Goal: Task Accomplishment & Management: Use online tool/utility

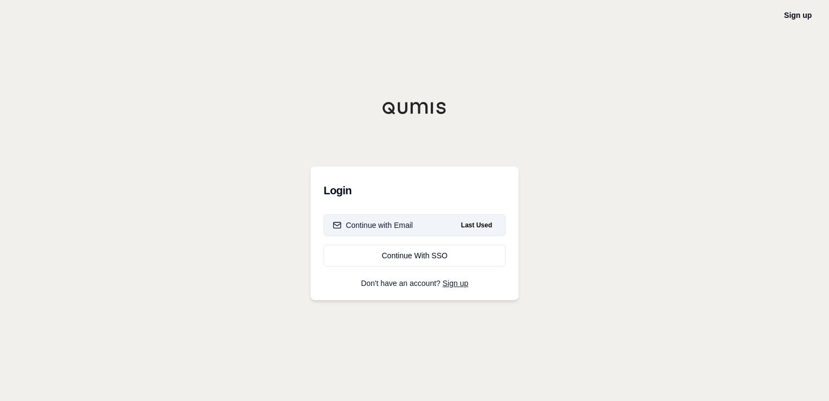
click at [400, 222] on div "Continue with Email" at bounding box center [373, 225] width 80 height 11
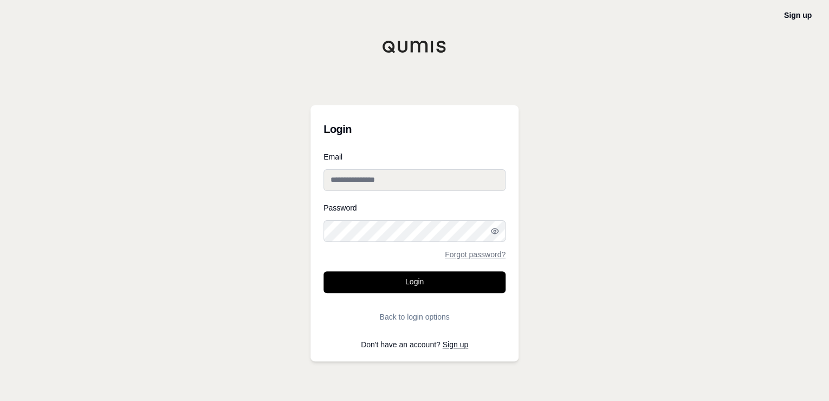
type input "**********"
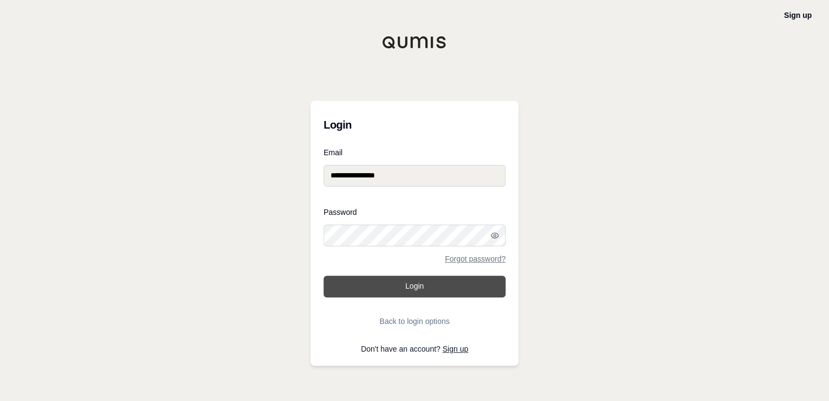
click at [407, 281] on button "Login" at bounding box center [415, 286] width 182 height 22
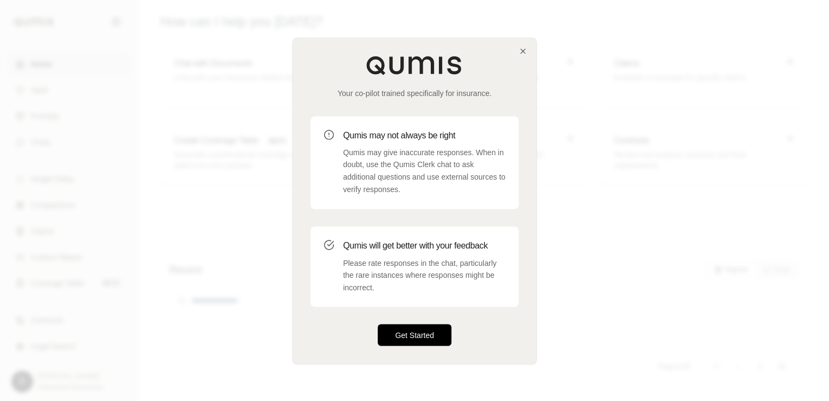
click at [408, 331] on button "Get Started" at bounding box center [415, 335] width 74 height 22
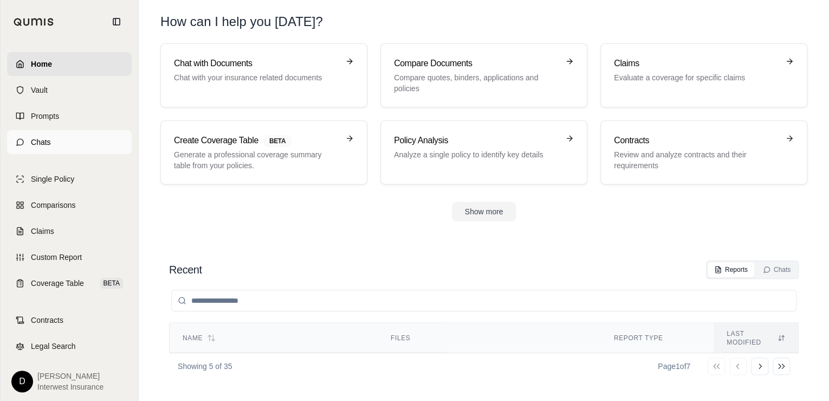
click at [50, 138] on span "Chats" at bounding box center [41, 142] width 20 height 11
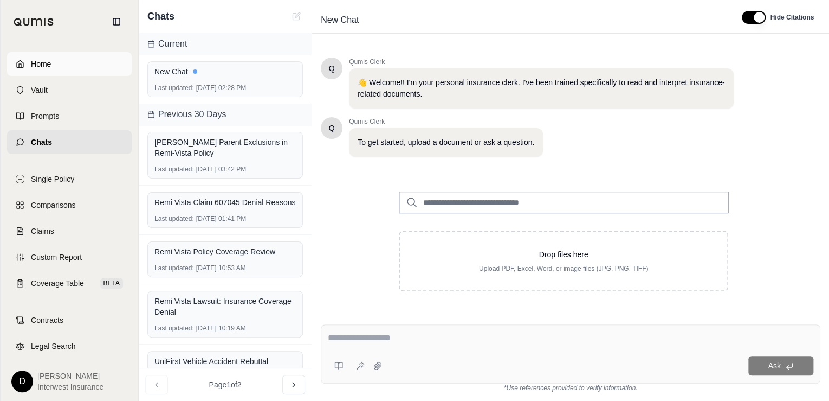
click at [47, 67] on span "Home" at bounding box center [41, 64] width 20 height 11
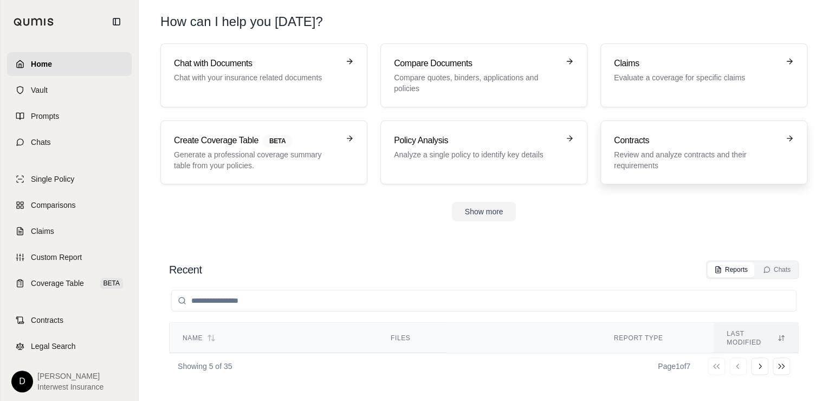
click at [641, 143] on h3 "Contracts" at bounding box center [696, 140] width 165 height 13
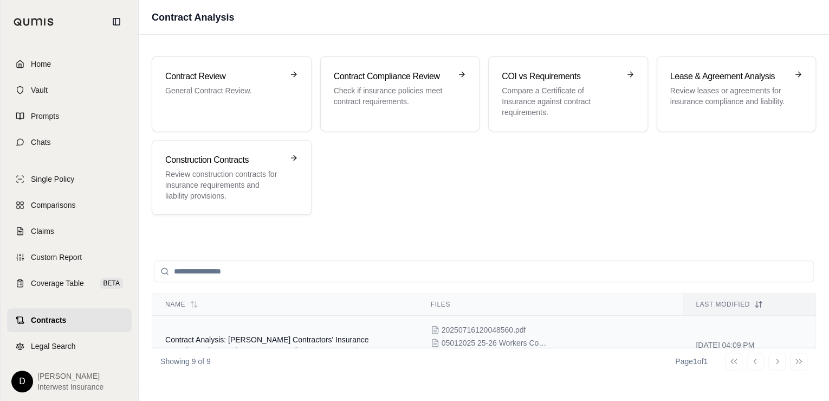
click at [558, 327] on div "20250716120048560.pdf 05012025 25-26 Workers Compensation Policy Travelers Prop…" at bounding box center [551, 344] width 240 height 41
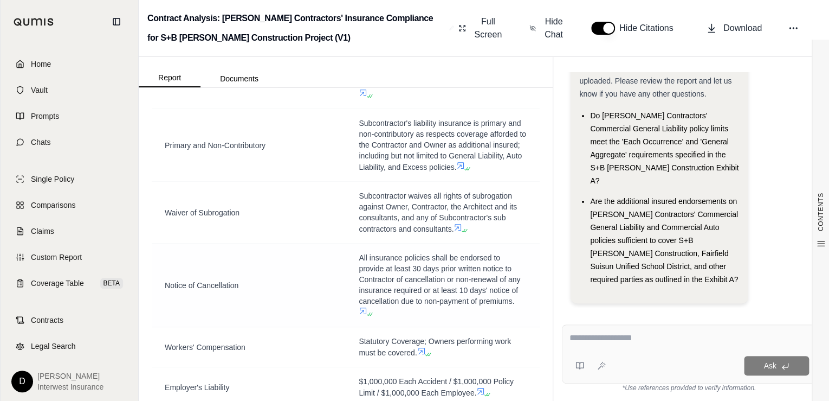
scroll to position [434, 0]
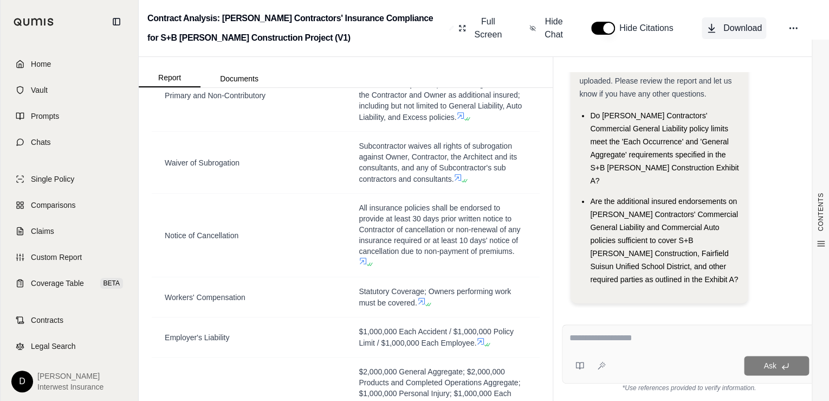
click at [742, 36] on button "Download" at bounding box center [734, 28] width 65 height 22
drag, startPoint x: 772, startPoint y: 126, endPoint x: 762, endPoint y: 124, distance: 10.1
click at [772, 126] on div "Hi [PERSON_NAME] 👋 - We have generated a report based on the documents you uplo…" at bounding box center [689, 176] width 237 height 272
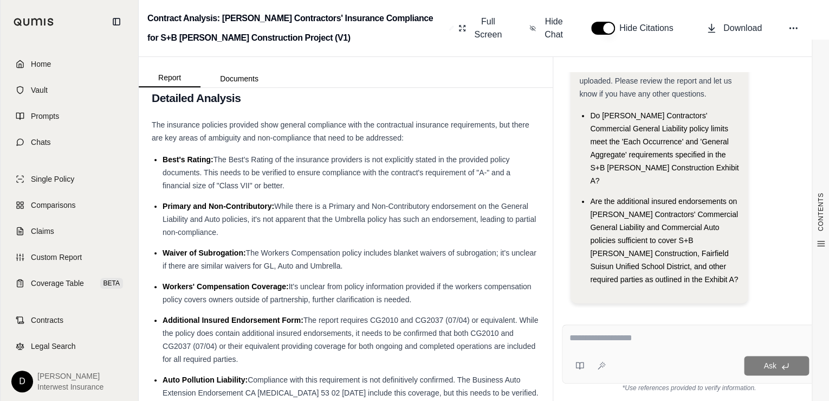
scroll to position [5695, 0]
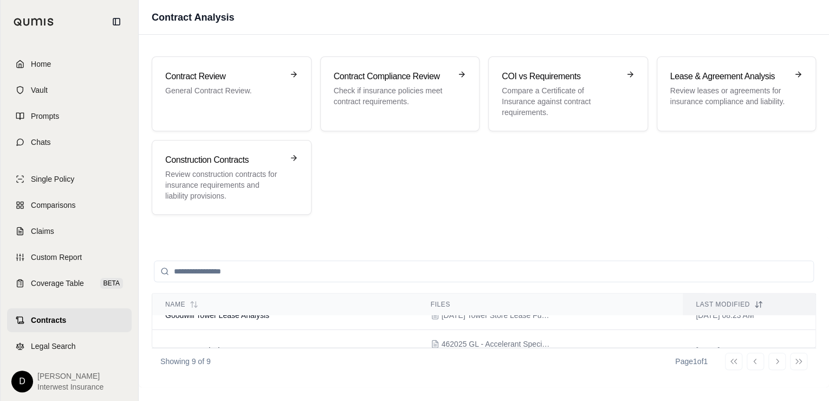
scroll to position [277, 0]
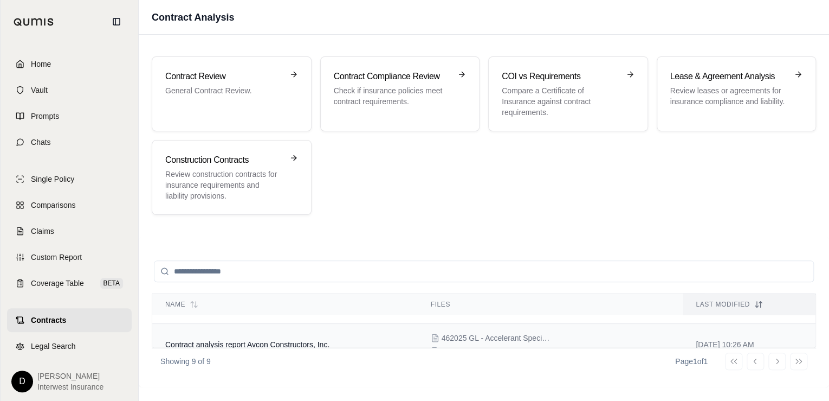
click at [286, 340] on span "Contract analysis report Avcon Constructors, Inc." at bounding box center [247, 344] width 164 height 9
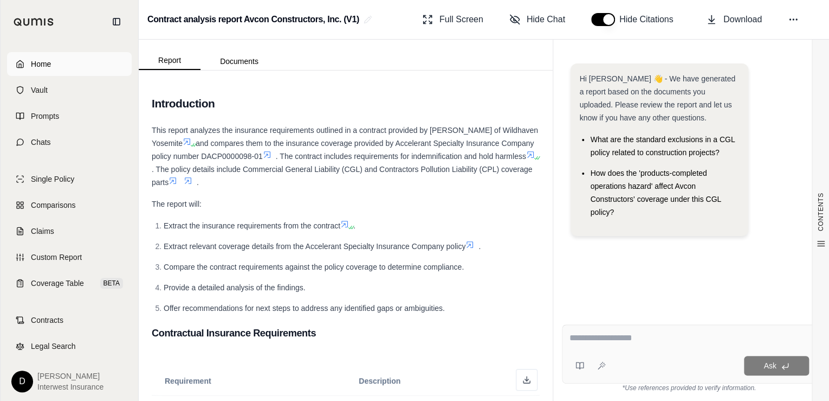
click at [50, 63] on span "Home" at bounding box center [41, 64] width 20 height 11
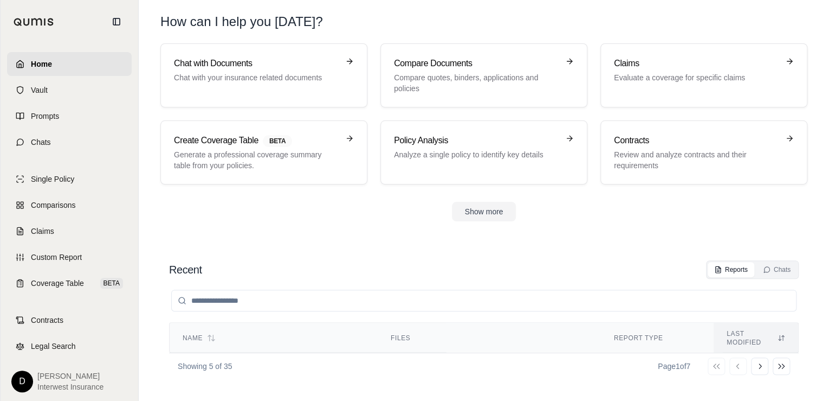
click at [50, 61] on span "Home" at bounding box center [41, 64] width 21 height 11
click at [28, 65] on link "Home" at bounding box center [69, 64] width 125 height 24
click at [470, 208] on button "Show more" at bounding box center [484, 212] width 65 height 20
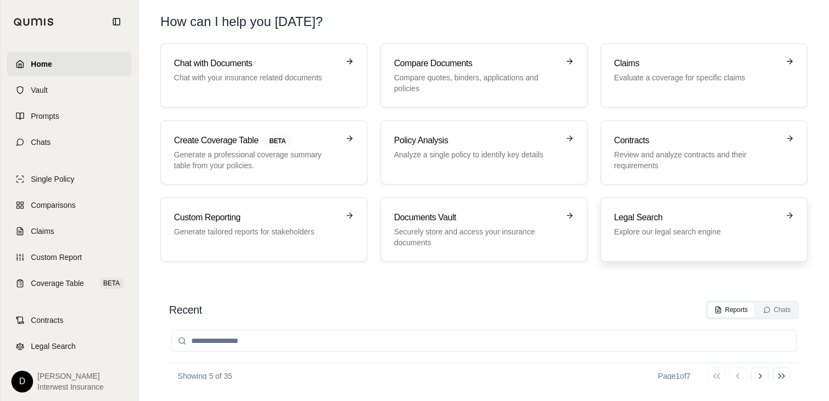
click at [654, 231] on p "Explore our legal search engine" at bounding box center [696, 231] width 165 height 11
click at [640, 152] on p "Review and analyze contracts and their requirements" at bounding box center [696, 160] width 165 height 22
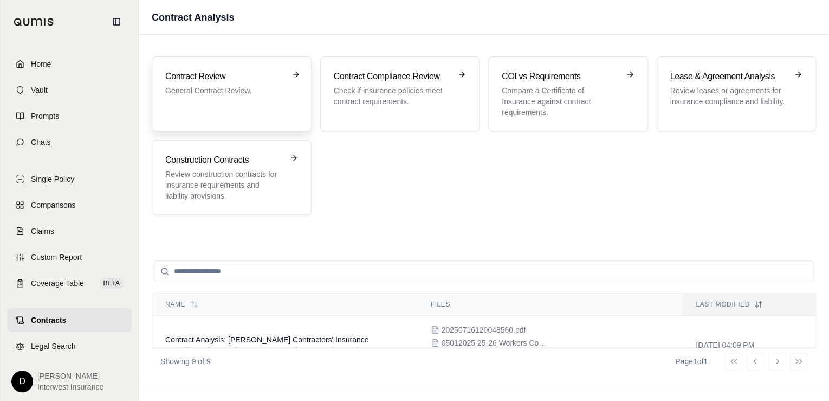
click at [250, 84] on div "Contract Review General Contract Review." at bounding box center [224, 83] width 118 height 26
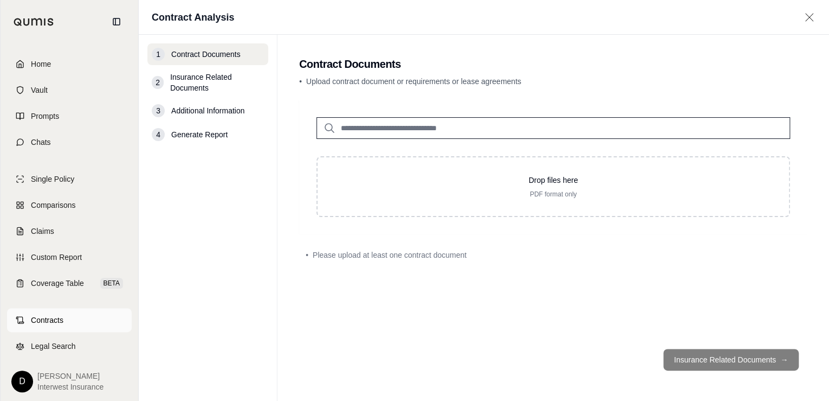
click at [50, 320] on span "Contracts" at bounding box center [47, 319] width 33 height 11
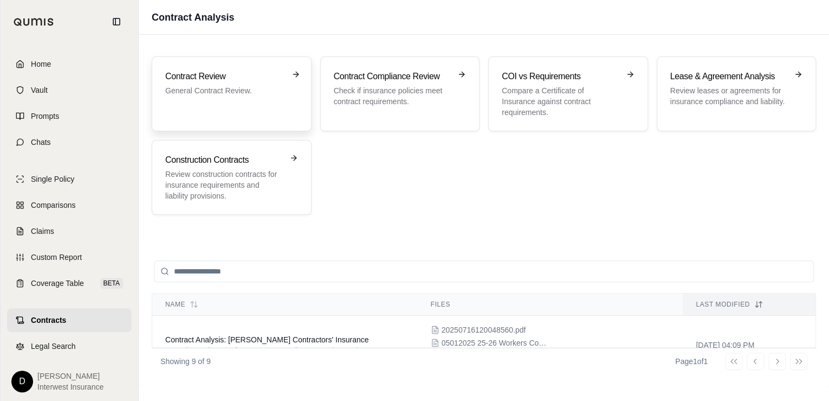
click at [260, 82] on h3 "Contract Review" at bounding box center [224, 76] width 118 height 13
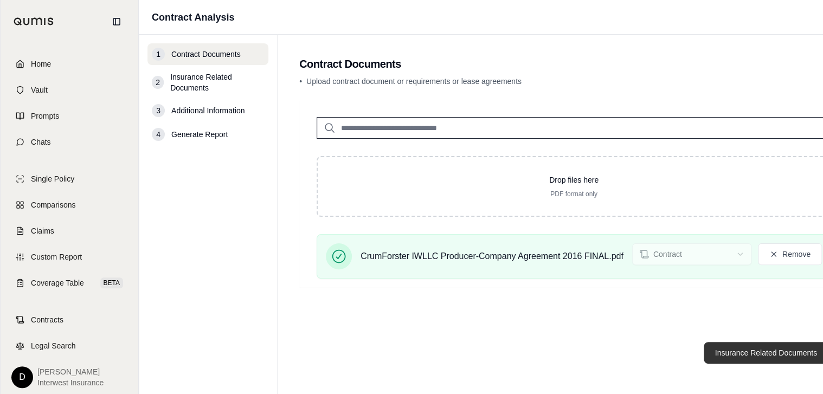
click at [729, 360] on button "Insurance Related Documents →" at bounding box center [772, 353] width 136 height 22
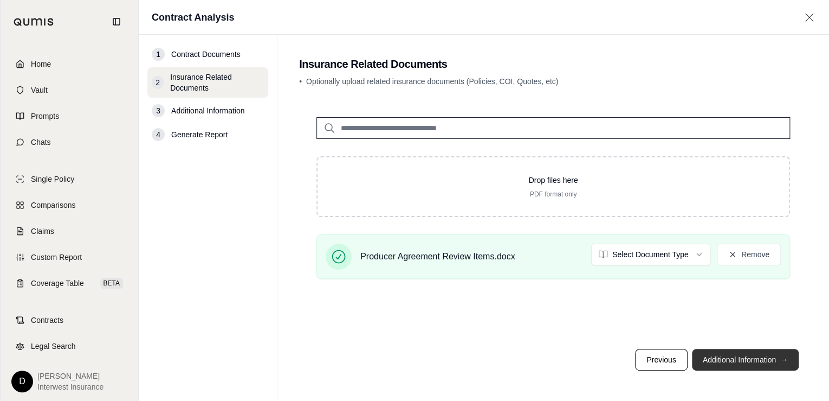
click at [717, 357] on button "Additional Information →" at bounding box center [745, 360] width 107 height 22
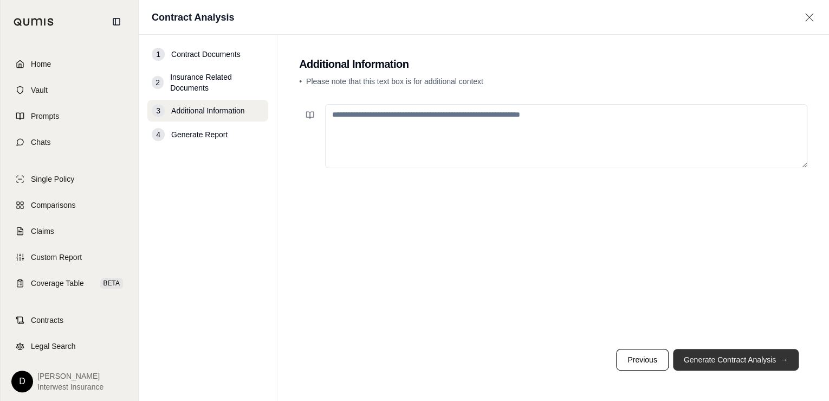
click at [729, 358] on button "Generate Contract Analysis →" at bounding box center [736, 360] width 126 height 22
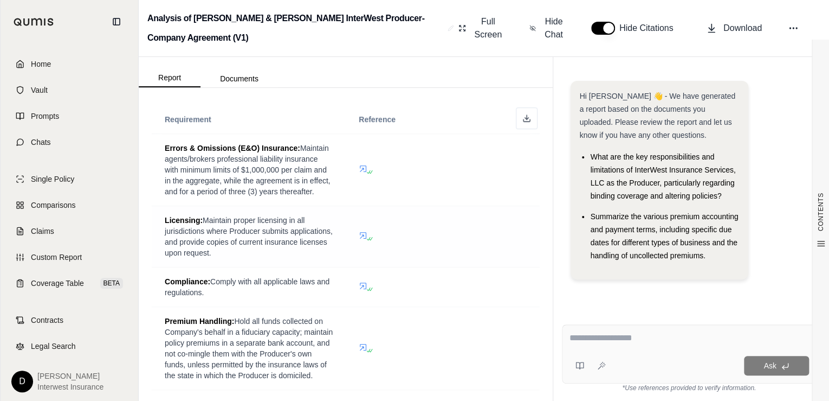
scroll to position [347, 0]
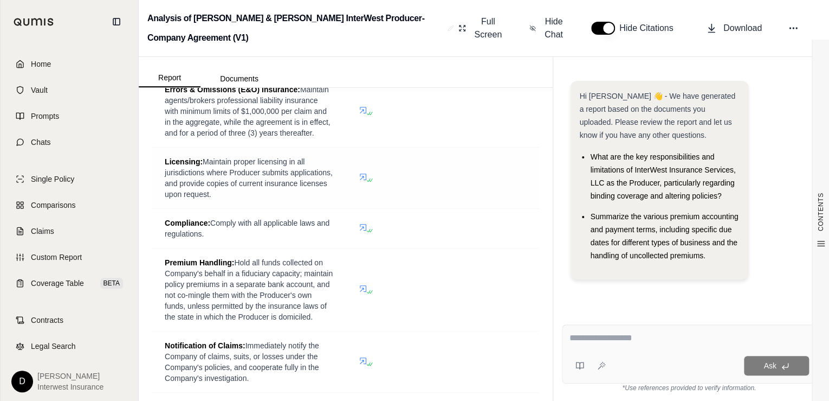
click at [360, 173] on icon at bounding box center [363, 176] width 7 height 7
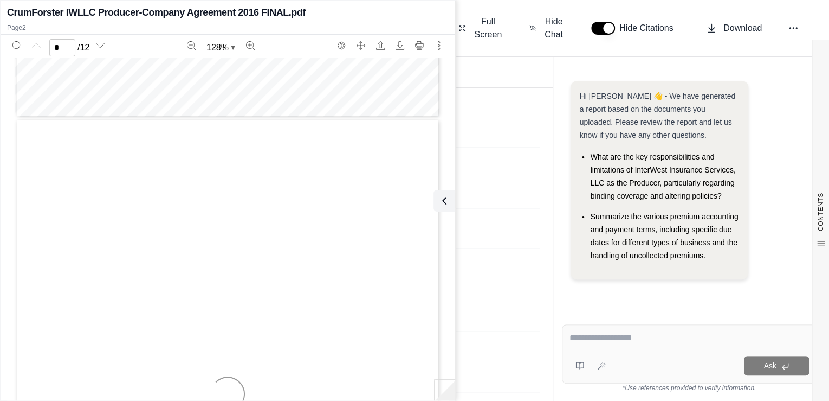
type input "*"
click at [514, 139] on td at bounding box center [443, 111] width 194 height 72
click at [439, 202] on icon at bounding box center [442, 200] width 13 height 13
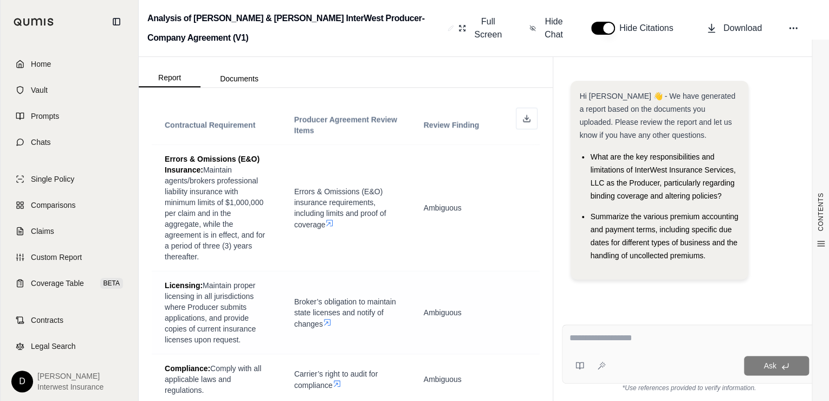
scroll to position [783, 0]
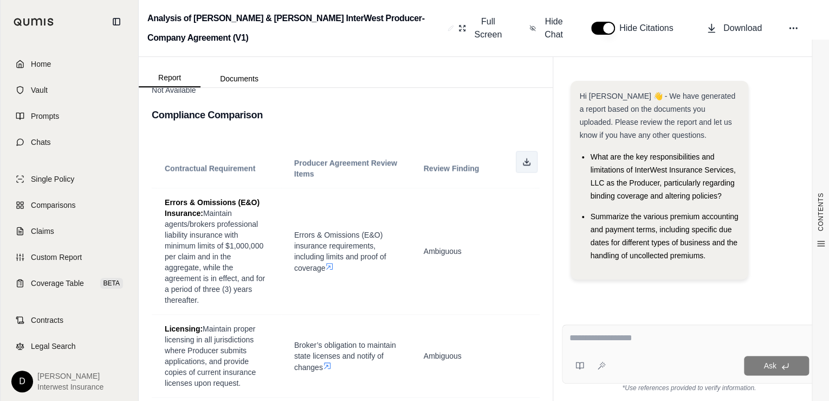
click at [527, 163] on line at bounding box center [527, 160] width 0 height 4
drag, startPoint x: 498, startPoint y: 115, endPoint x: 519, endPoint y: 113, distance: 21.9
click at [498, 115] on h3 "Compliance Comparison" at bounding box center [346, 115] width 388 height 20
click at [731, 29] on span "Download" at bounding box center [743, 28] width 38 height 13
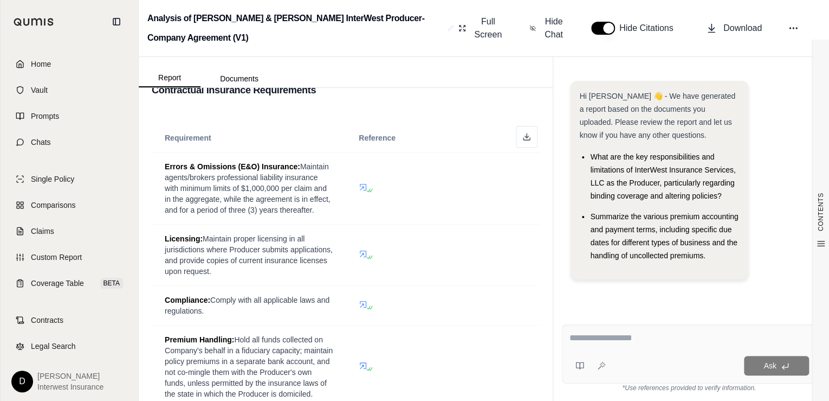
scroll to position [176, 0]
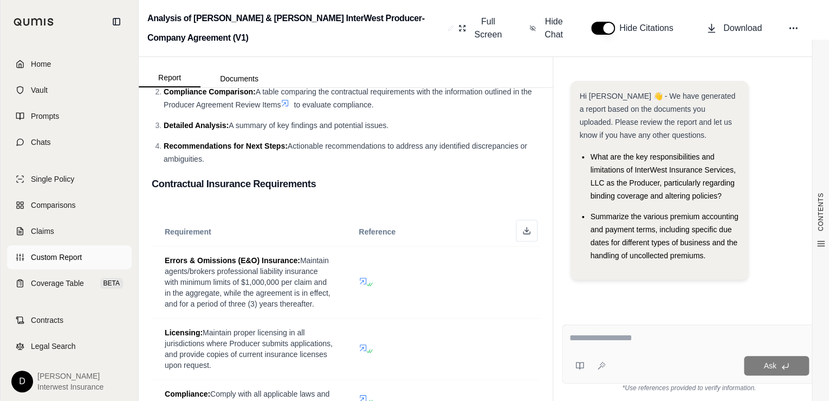
click at [55, 258] on span "Custom Report" at bounding box center [56, 257] width 51 height 11
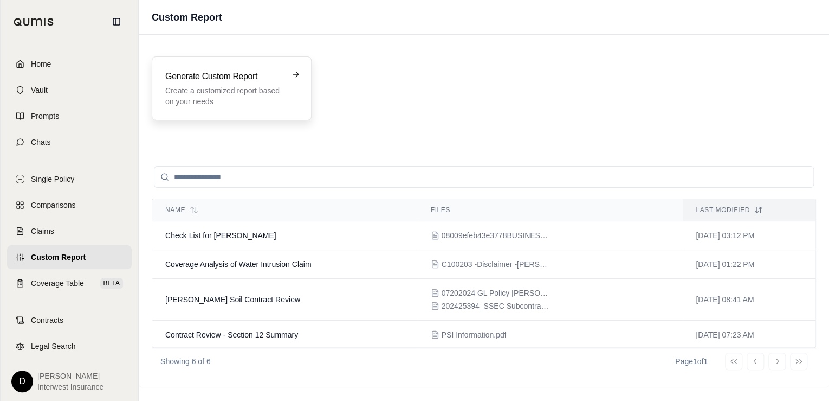
click at [198, 79] on h3 "Generate Custom Report" at bounding box center [224, 76] width 118 height 13
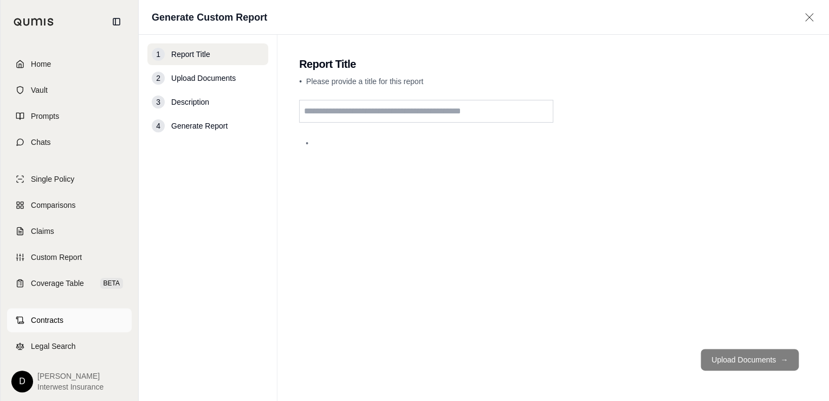
click at [46, 313] on link "Contracts" at bounding box center [69, 320] width 125 height 24
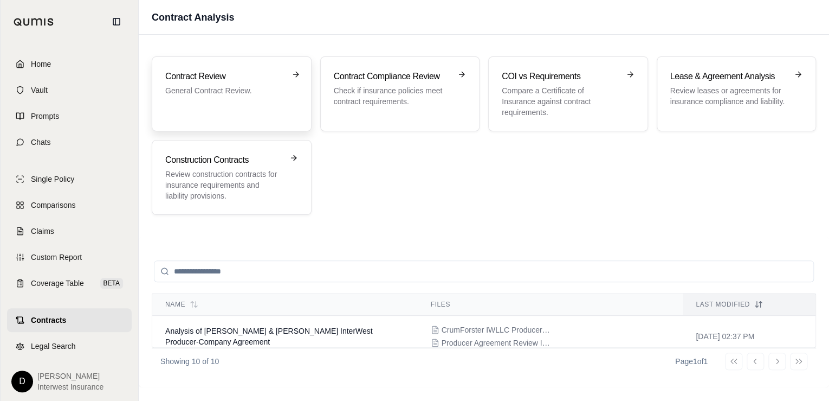
click at [193, 79] on h3 "Contract Review" at bounding box center [224, 76] width 118 height 13
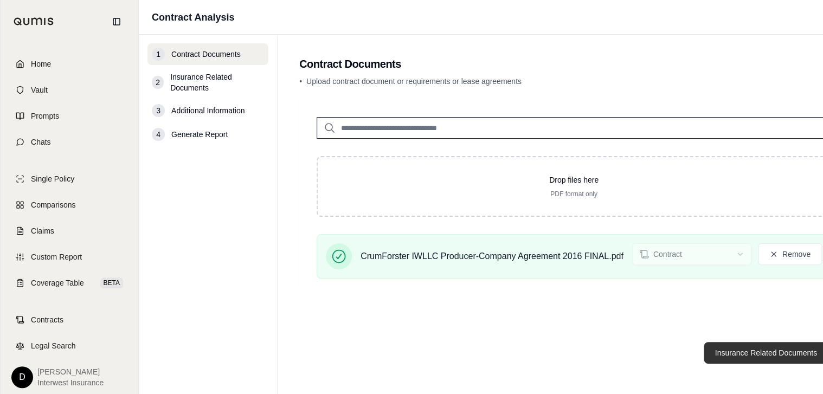
click at [742, 359] on button "Insurance Related Documents →" at bounding box center [772, 353] width 136 height 22
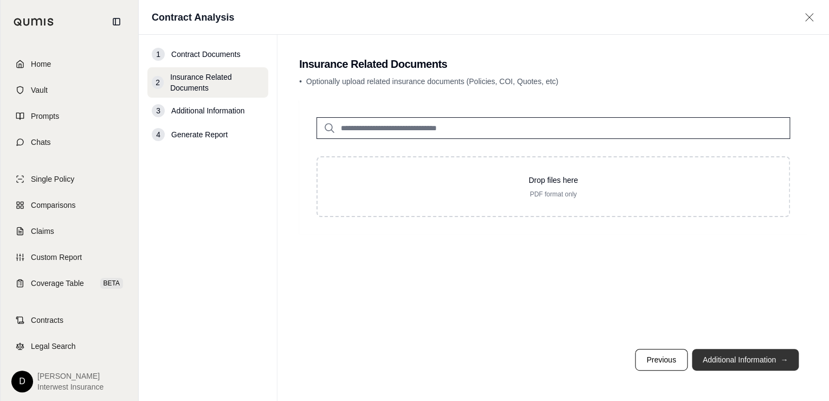
click at [718, 360] on button "Additional Information →" at bounding box center [745, 360] width 107 height 22
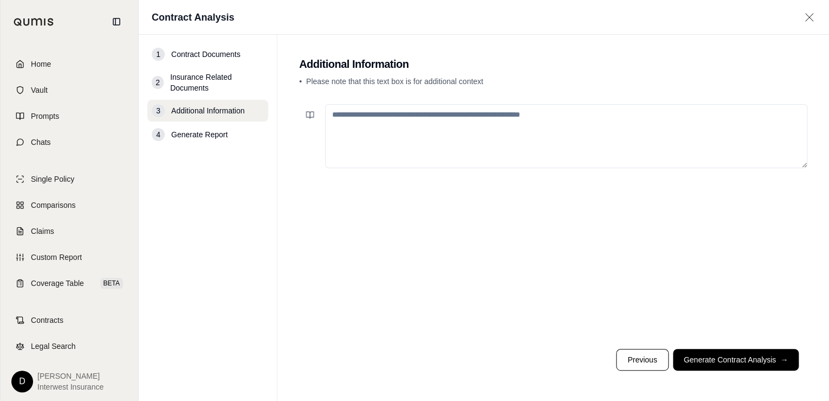
click at [353, 126] on textarea at bounding box center [566, 136] width 482 height 64
click at [415, 120] on textarea at bounding box center [566, 136] width 482 height 64
click at [544, 134] on textarea "**********" at bounding box center [566, 136] width 482 height 64
paste textarea "**********"
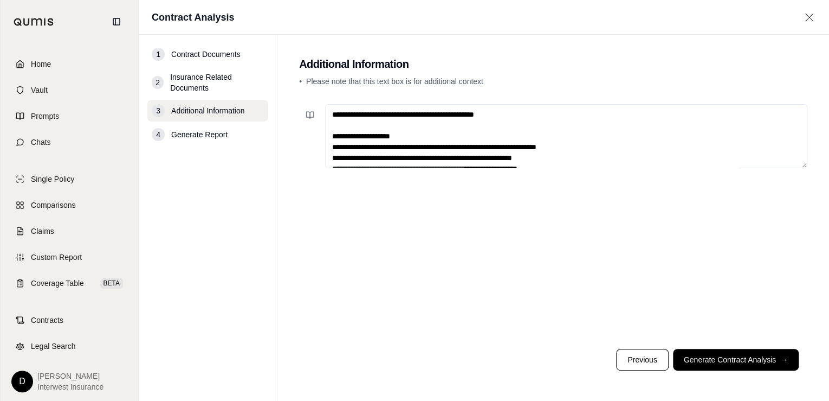
click at [506, 113] on textarea at bounding box center [566, 136] width 482 height 64
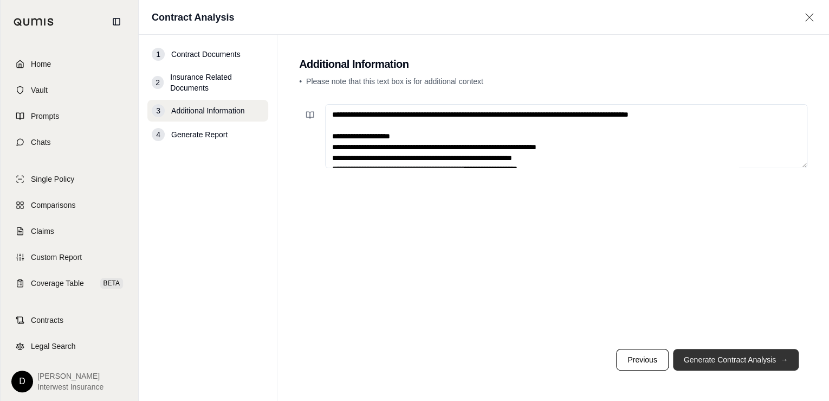
type textarea "**********"
click at [717, 360] on button "Generate Contract Analysis →" at bounding box center [736, 360] width 126 height 22
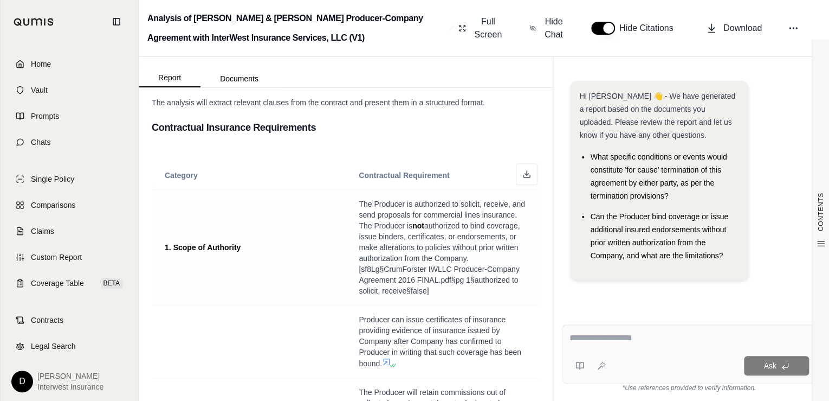
scroll to position [304, 0]
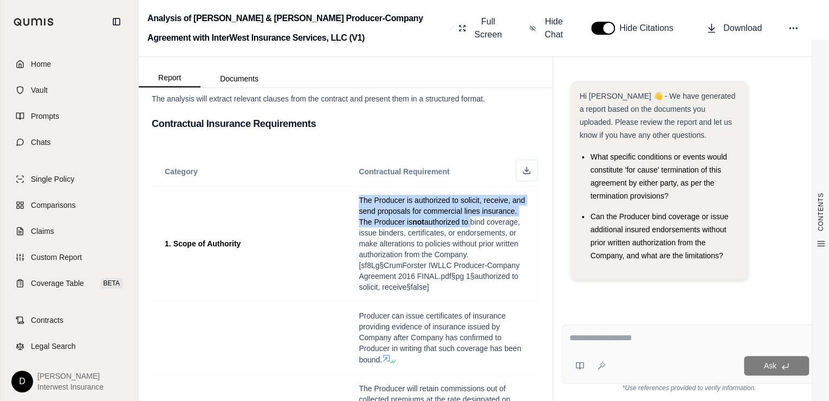
drag, startPoint x: 357, startPoint y: 199, endPoint x: 518, endPoint y: 218, distance: 162.2
click at [518, 218] on span "The Producer is authorized to solicit, receive, and send proposals for commerci…" at bounding box center [443, 244] width 168 height 98
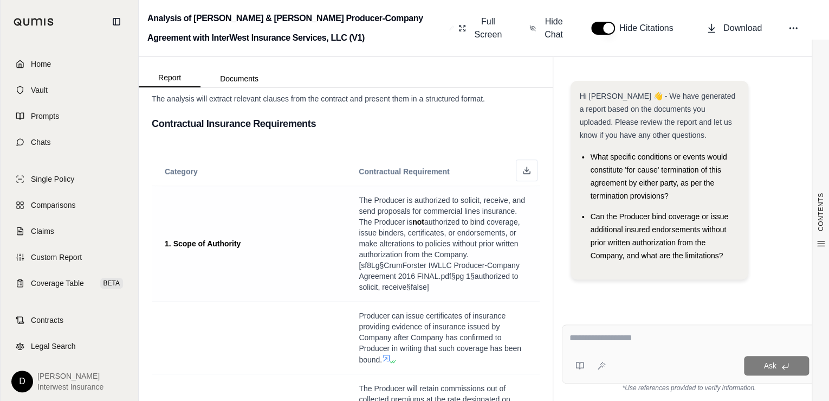
click at [295, 219] on td "1. Scope of Authority" at bounding box center [249, 243] width 194 height 115
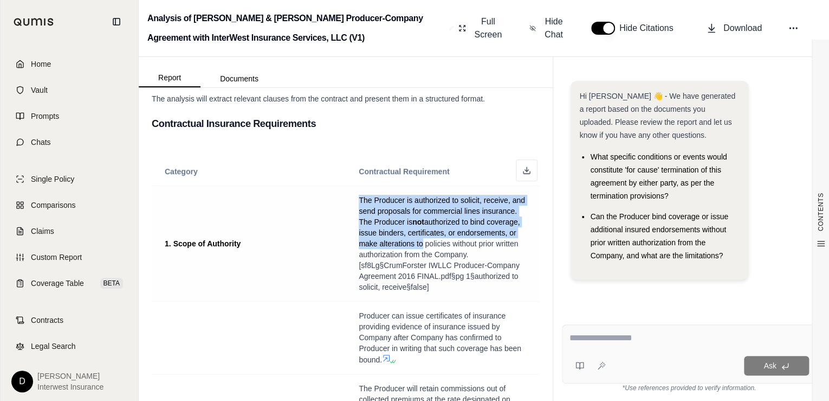
drag, startPoint x: 387, startPoint y: 203, endPoint x: 477, endPoint y: 244, distance: 99.5
click at [477, 244] on span "The Producer is authorized to solicit, receive, and send proposals for commerci…" at bounding box center [443, 244] width 168 height 98
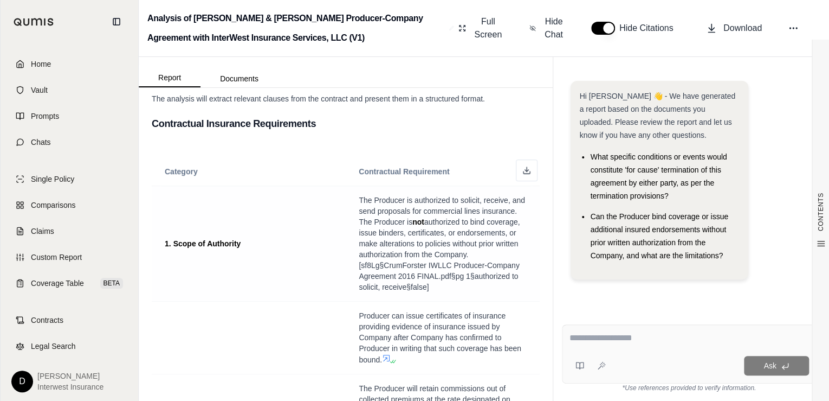
click at [260, 207] on td "1. Scope of Authority" at bounding box center [249, 243] width 194 height 115
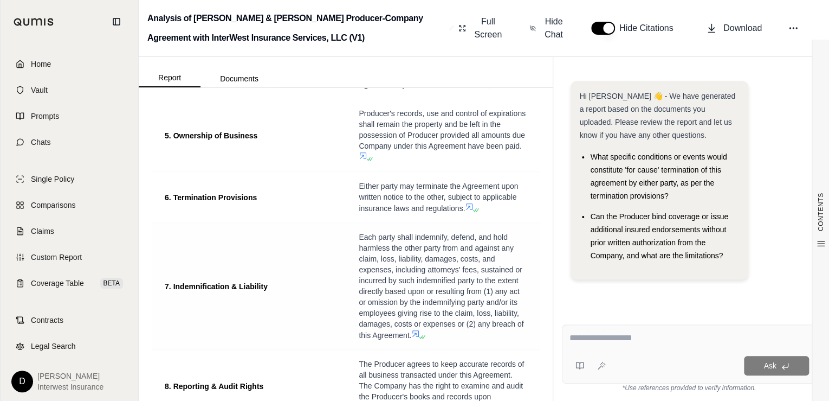
scroll to position [1084, 0]
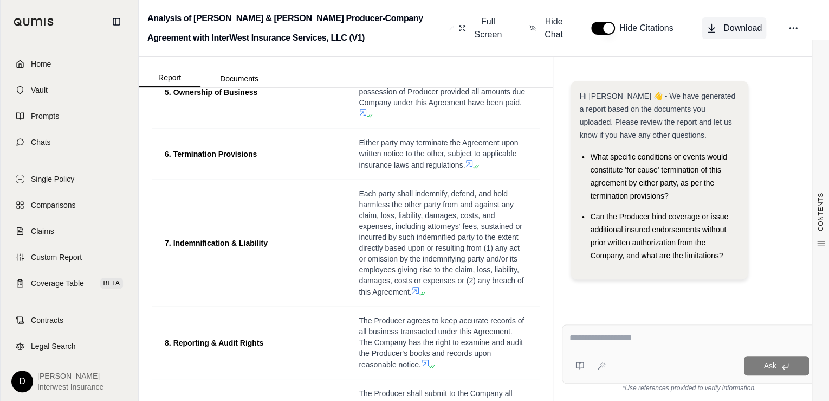
click at [742, 27] on span "Download" at bounding box center [743, 28] width 38 height 13
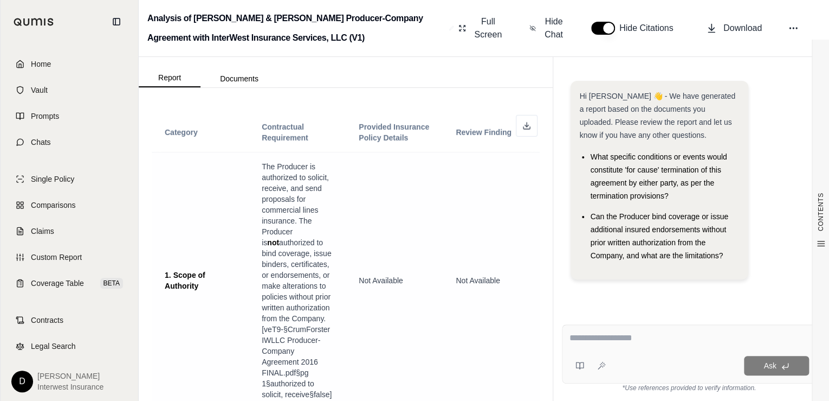
scroll to position [1648, 0]
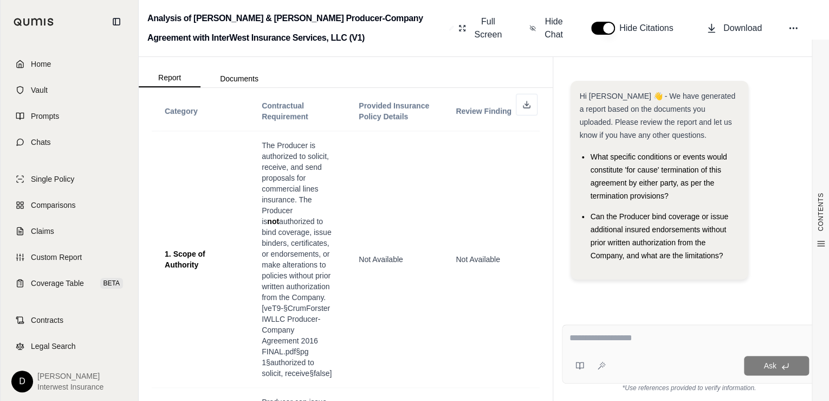
drag, startPoint x: 793, startPoint y: 100, endPoint x: 540, endPoint y: 91, distance: 252.8
click at [793, 100] on div "Hi [PERSON_NAME] 👋 - We have generated a report based on the documents you uplo…" at bounding box center [689, 184] width 237 height 207
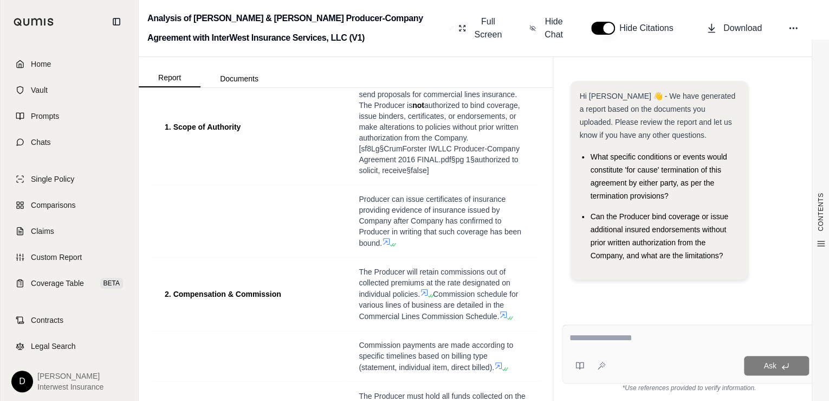
scroll to position [171, 0]
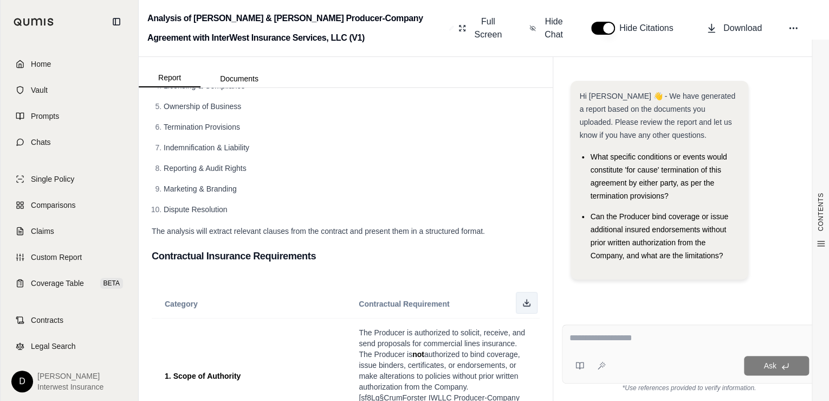
click at [523, 298] on icon at bounding box center [527, 302] width 9 height 9
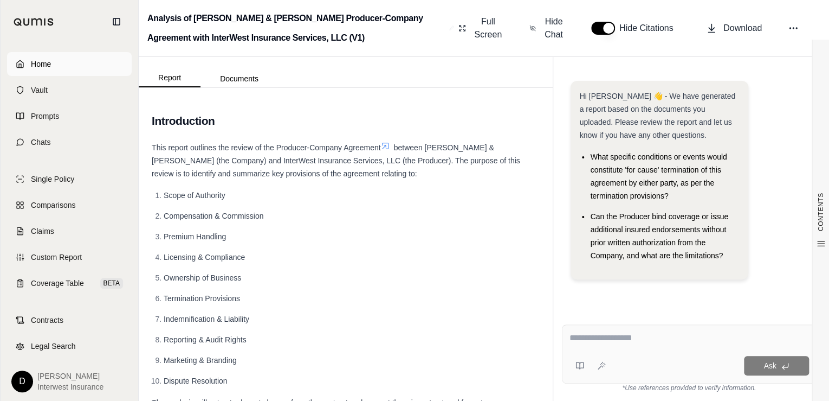
click at [65, 61] on link "Home" at bounding box center [69, 64] width 125 height 24
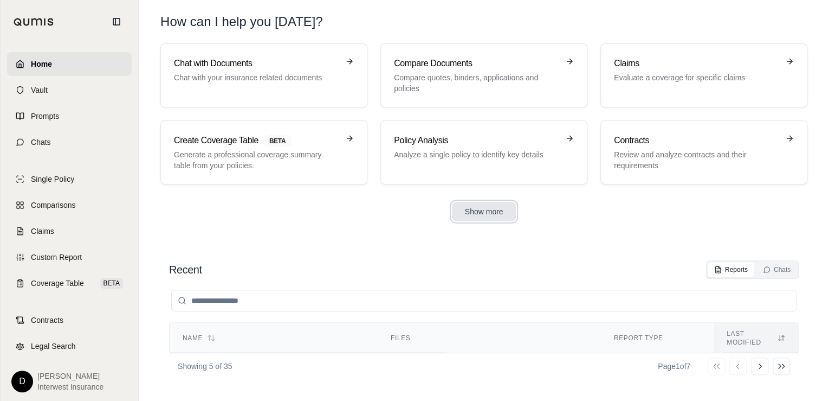
click at [494, 212] on button "Show more" at bounding box center [484, 212] width 65 height 20
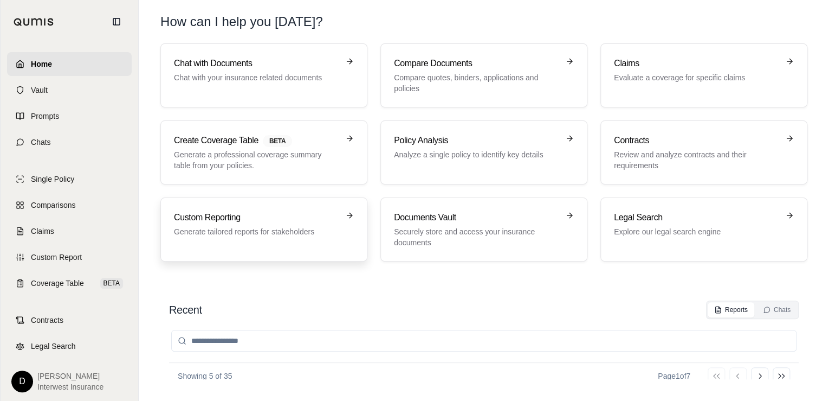
click at [202, 218] on h3 "Custom Reporting" at bounding box center [256, 217] width 165 height 13
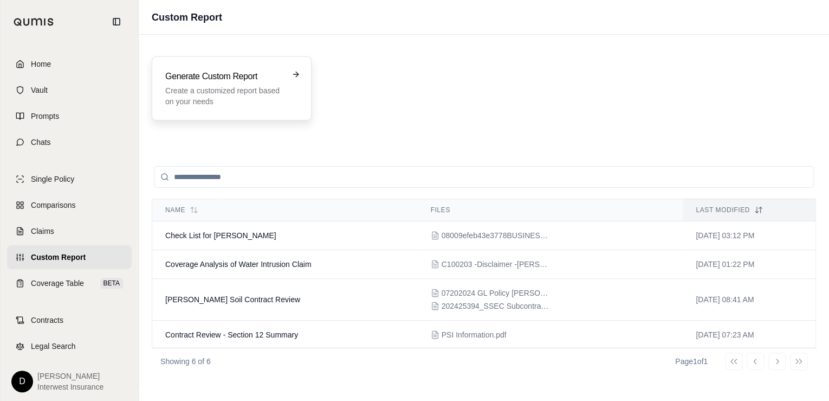
click at [198, 85] on p "Create a customized report based on your needs" at bounding box center [224, 96] width 118 height 22
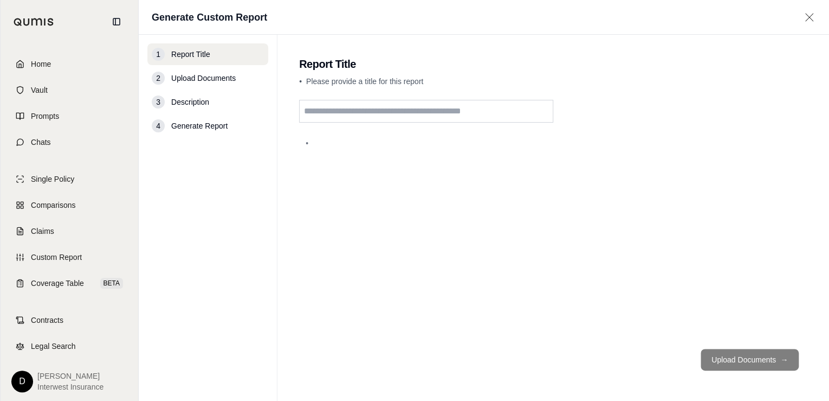
click at [345, 115] on input "text" at bounding box center [426, 111] width 254 height 23
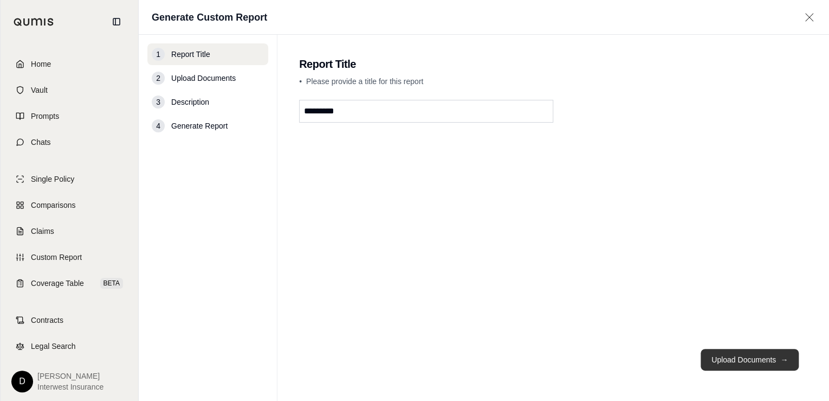
type input "********"
click at [727, 361] on button "Upload Documents →" at bounding box center [750, 360] width 98 height 22
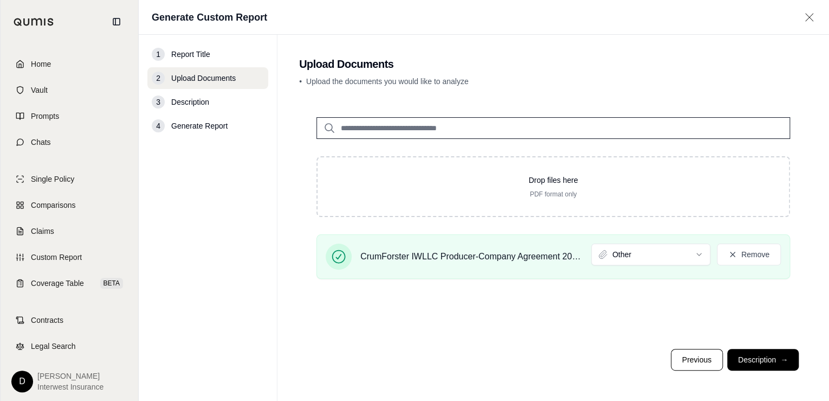
click at [191, 102] on span "Description" at bounding box center [190, 101] width 38 height 11
click at [768, 362] on button "Description →" at bounding box center [763, 360] width 72 height 22
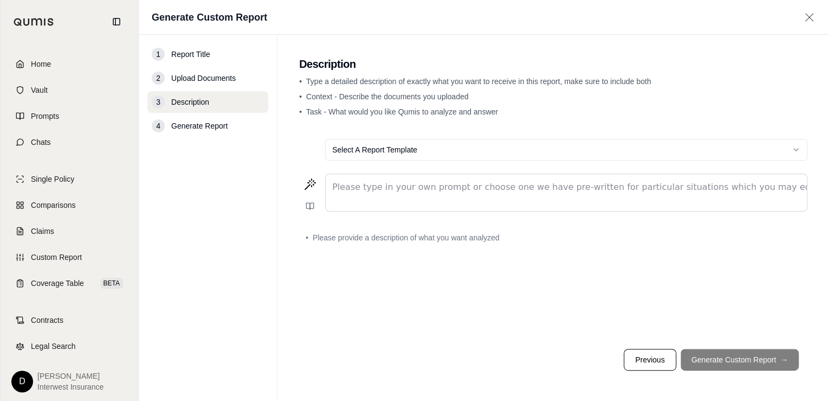
click at [365, 184] on p "editable markdown" at bounding box center [566, 187] width 468 height 13
click at [407, 181] on p "editable markdown" at bounding box center [566, 187] width 468 height 13
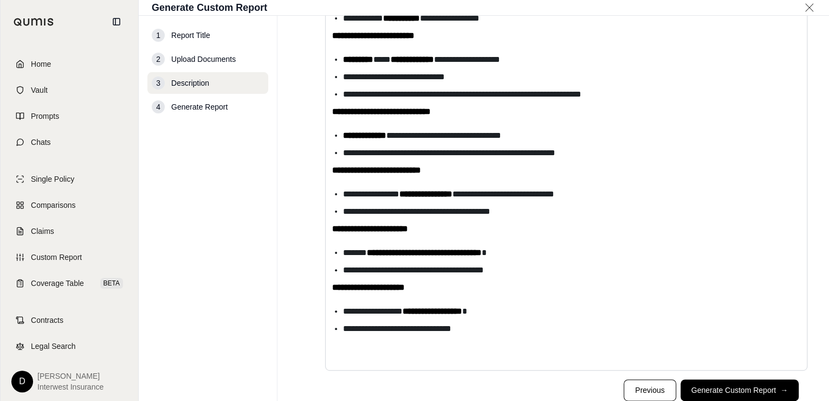
scroll to position [542, 0]
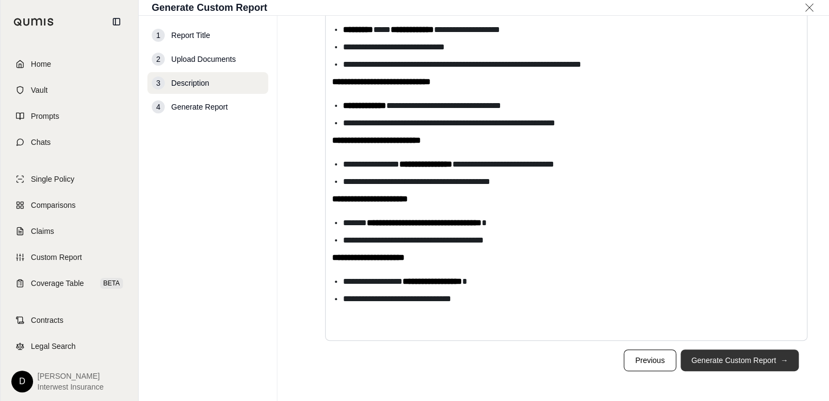
click at [710, 358] on button "Generate Custom Report →" at bounding box center [740, 360] width 118 height 22
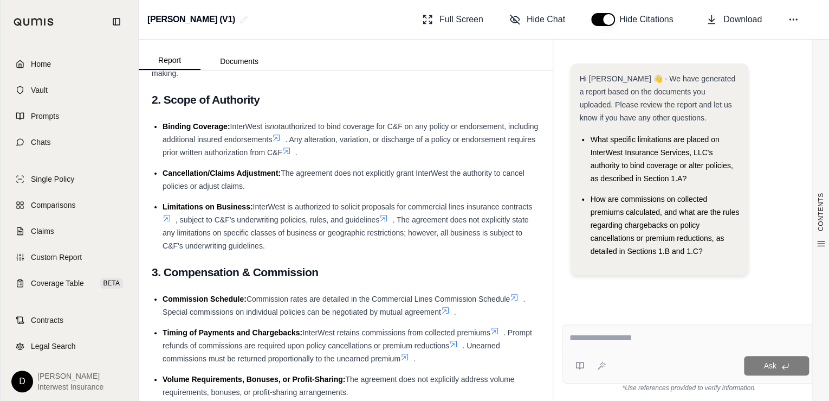
scroll to position [260, 0]
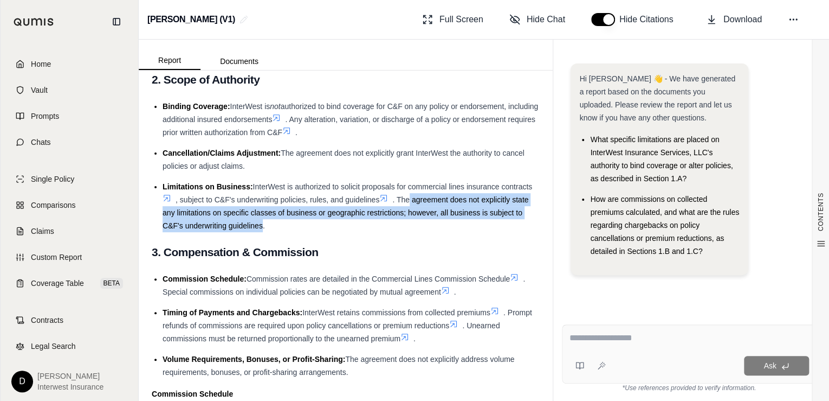
drag, startPoint x: 445, startPoint y: 183, endPoint x: 306, endPoint y: 208, distance: 141.0
click at [306, 208] on span ". The agreement does not explicitly state any limitations on specific classes o…" at bounding box center [346, 212] width 366 height 35
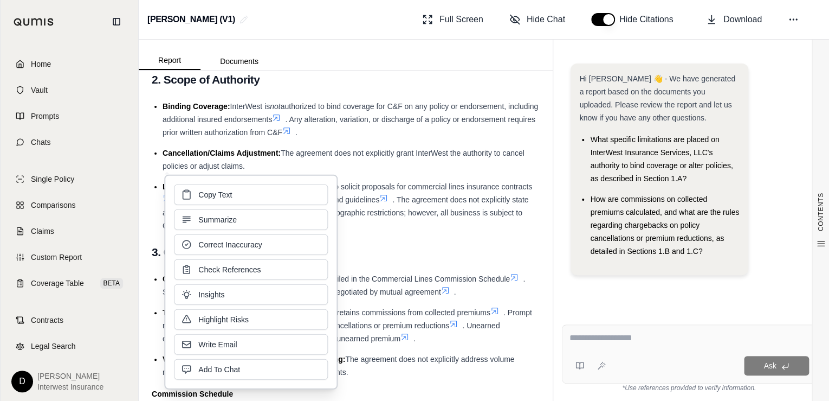
drag, startPoint x: 306, startPoint y: 208, endPoint x: 402, endPoint y: 215, distance: 96.7
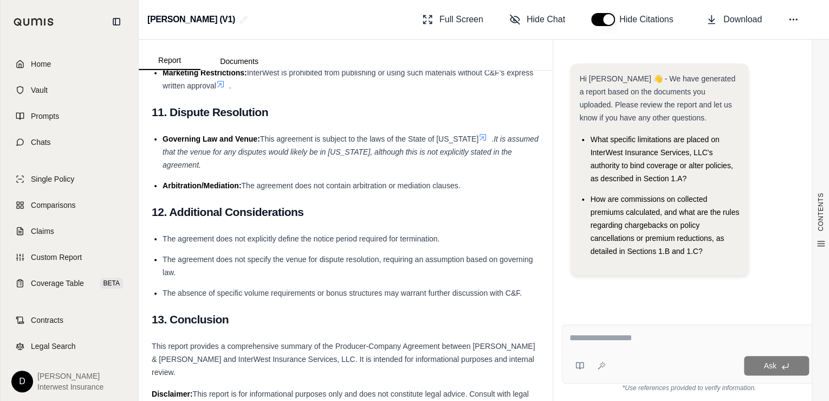
scroll to position [2187, 0]
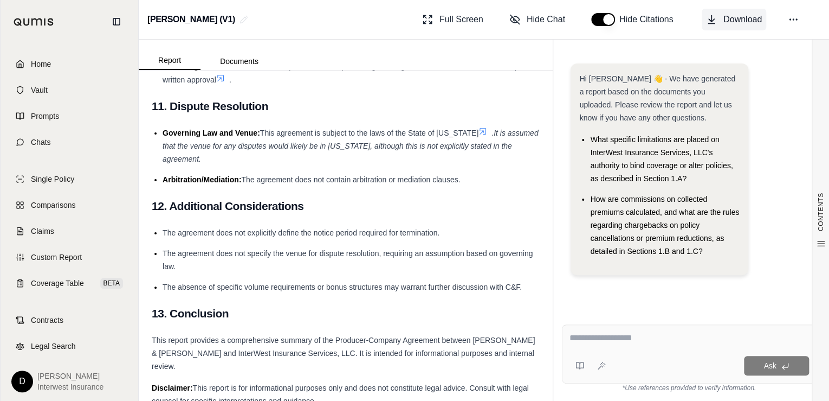
click at [749, 19] on span "Download" at bounding box center [743, 19] width 38 height 13
drag, startPoint x: 620, startPoint y: 338, endPoint x: 416, endPoint y: 191, distance: 250.8
click at [620, 338] on textarea at bounding box center [689, 337] width 240 height 13
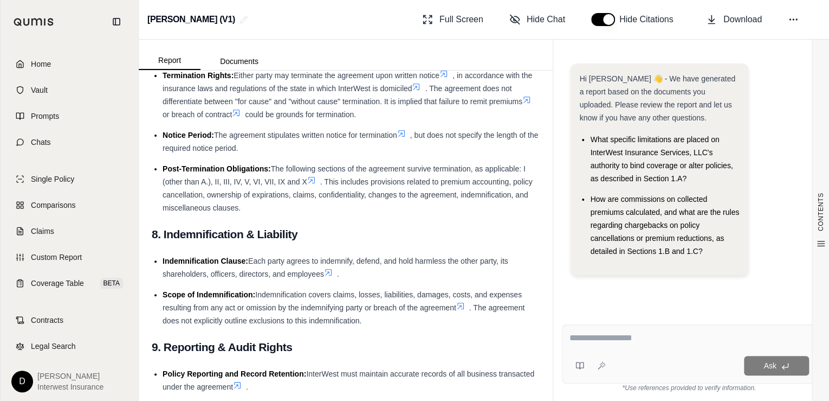
scroll to position [1710, 0]
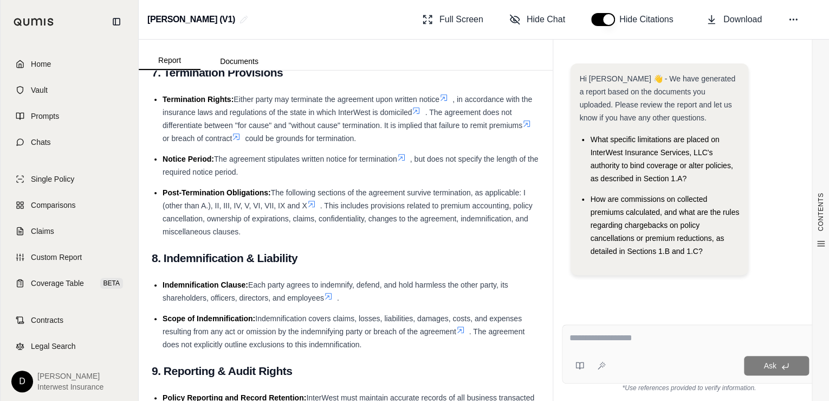
click at [602, 335] on textarea at bounding box center [689, 337] width 240 height 13
type textarea "*"
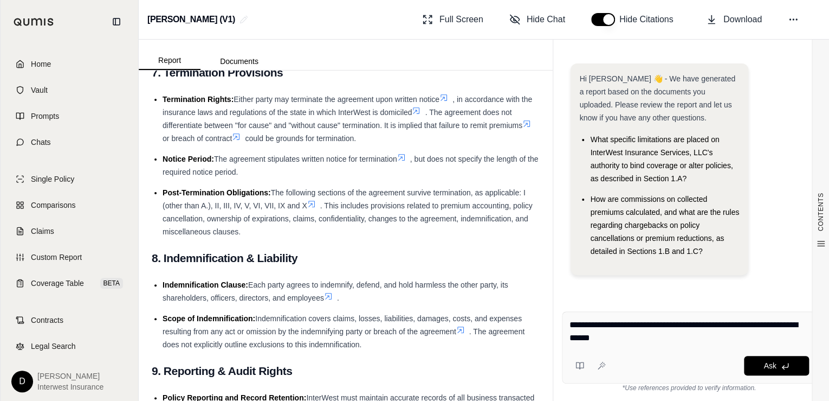
type textarea "**********"
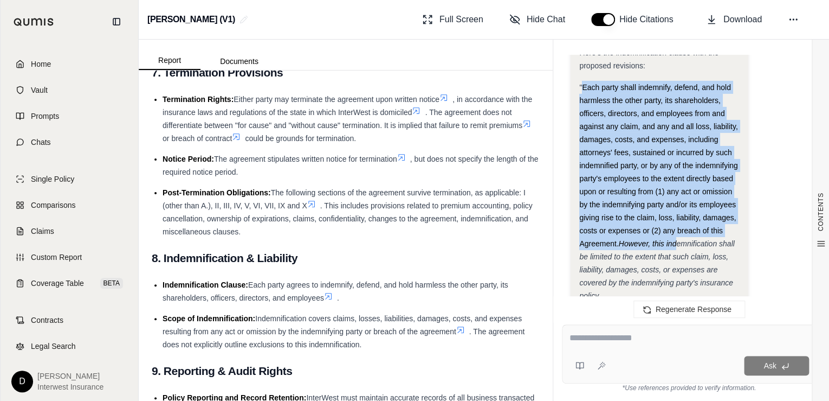
scroll to position [1952, 0]
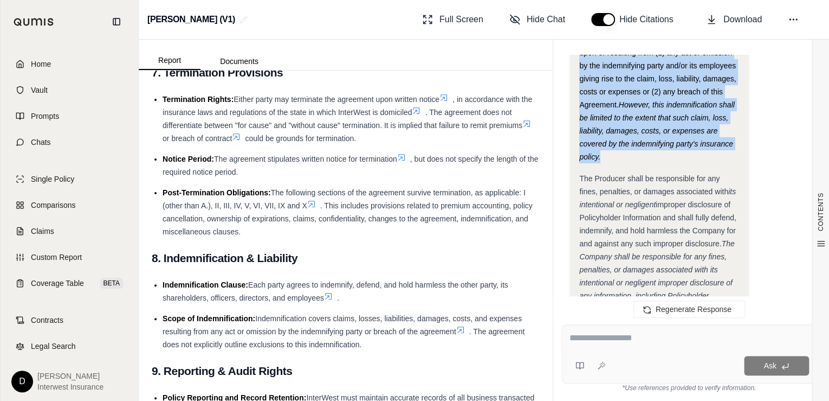
drag, startPoint x: 583, startPoint y: 121, endPoint x: 705, endPoint y: 154, distance: 125.8
click at [705, 154] on div ""Each party shall indemnify, defend, and hold harmless the other party, its sha…" at bounding box center [659, 52] width 160 height 221
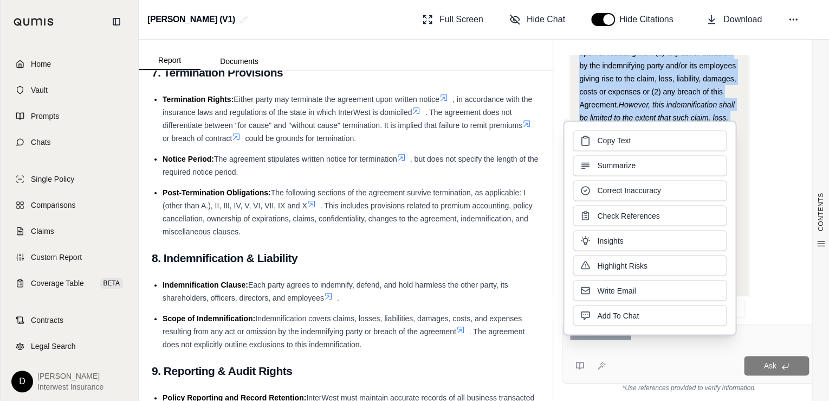
drag, startPoint x: 706, startPoint y: 156, endPoint x: 767, endPoint y: 160, distance: 60.3
click at [767, 160] on div "Analysis: Okay, I need to analyze the indemnification clause in the [PERSON_NAM…" at bounding box center [689, 262] width 237 height 3727
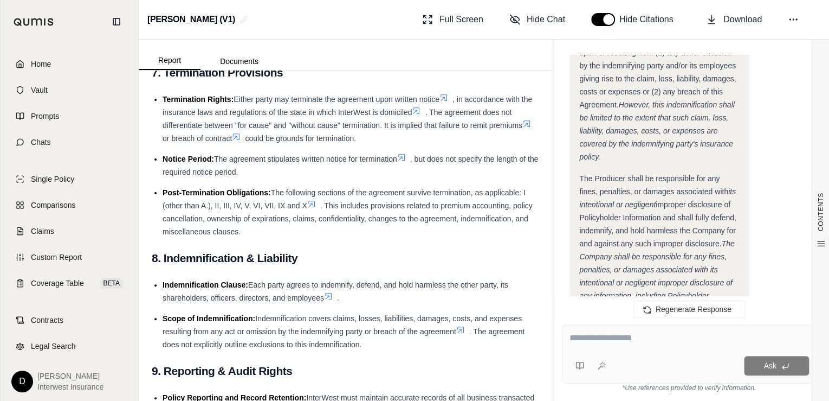
click at [557, 133] on div "Hi [PERSON_NAME] 👋 - We have generated a report based on the documents you uplo…" at bounding box center [689, 180] width 272 height 269
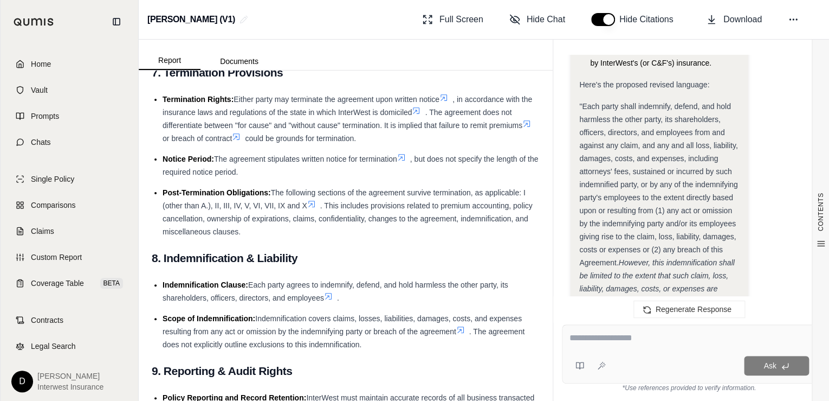
scroll to position [3339, 0]
